Goal: Navigation & Orientation: Find specific page/section

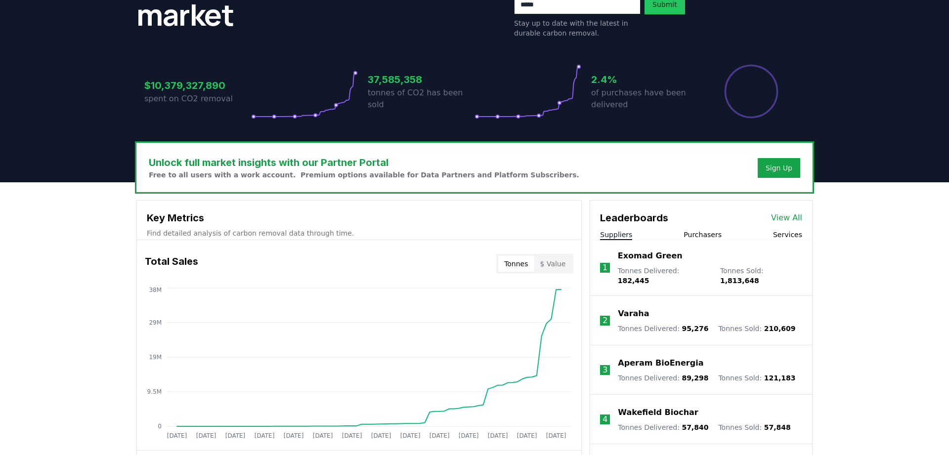
scroll to position [248, 0]
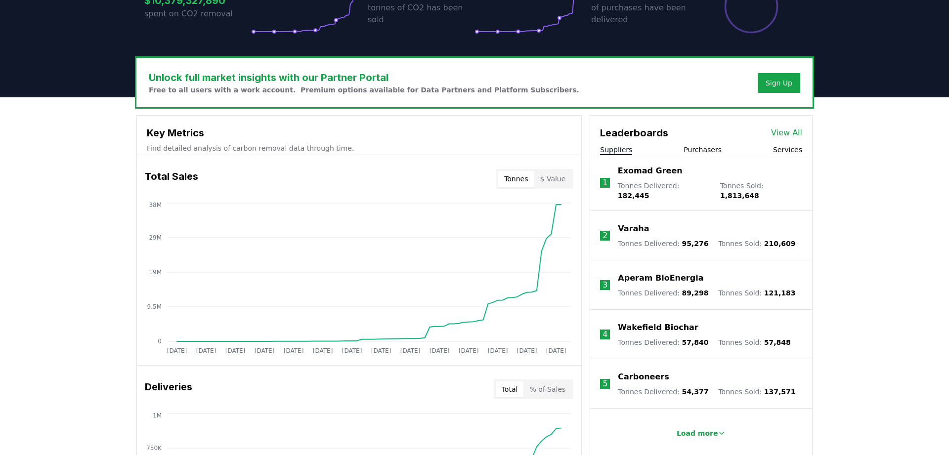
click at [657, 174] on p "Exomad Green" at bounding box center [650, 171] width 65 height 12
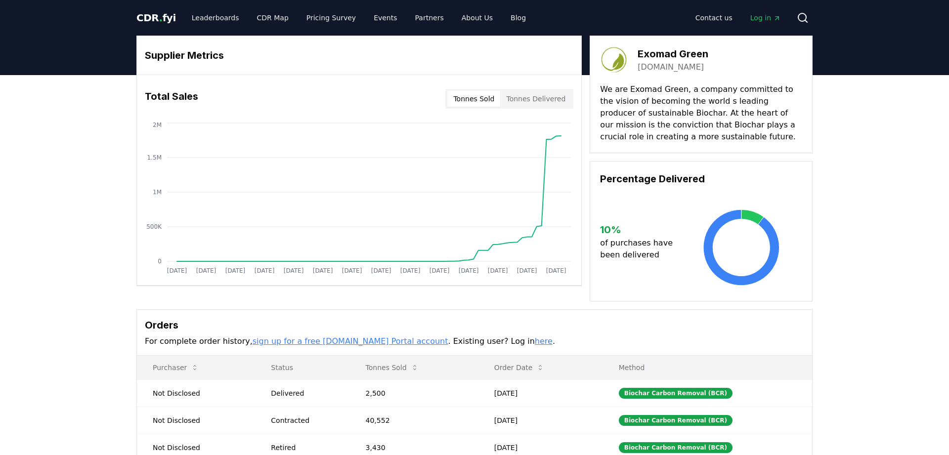
click at [764, 13] on span "Log in" at bounding box center [766, 18] width 31 height 10
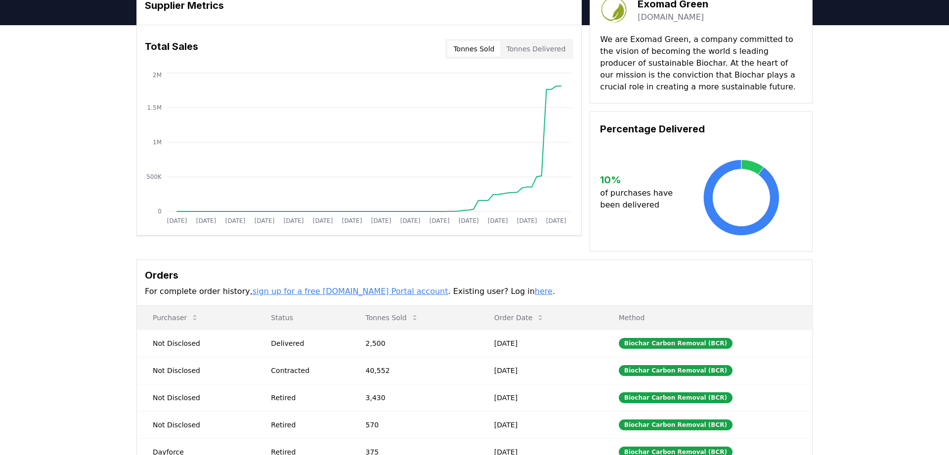
scroll to position [168, 0]
